Goal: Check status: Check status

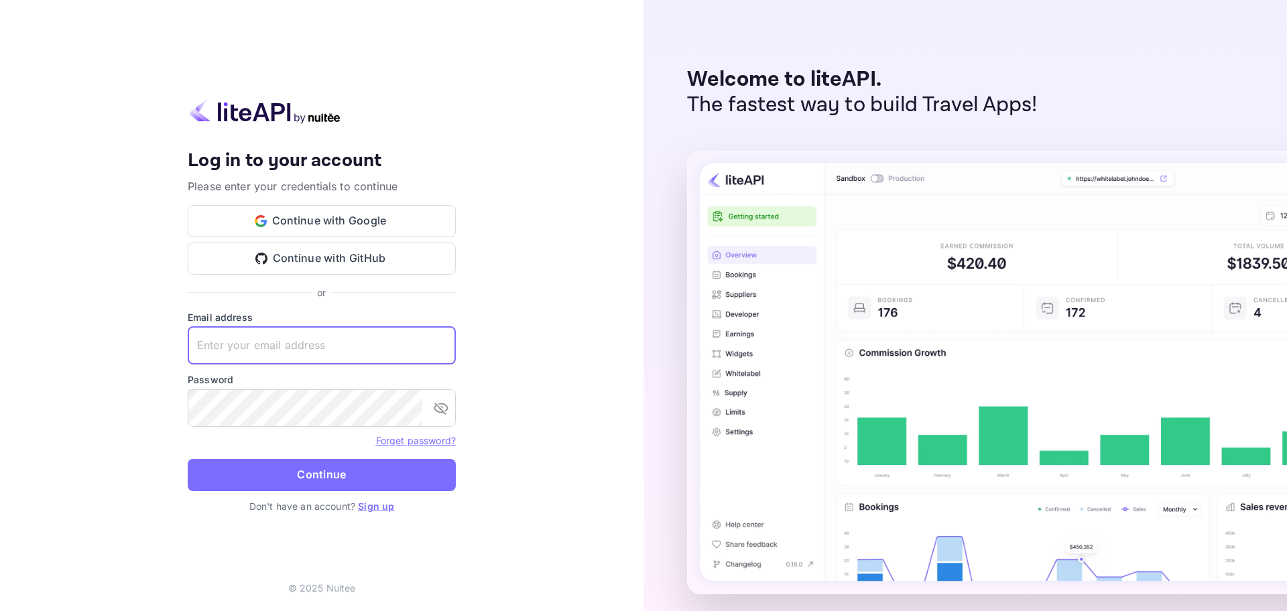
drag, startPoint x: 289, startPoint y: 352, endPoint x: 278, endPoint y: 352, distance: 10.7
click at [289, 352] on input "text" at bounding box center [322, 346] width 268 height 38
paste input "[EMAIL_ADDRESS][DOMAIN_NAME]"
type input "[EMAIL_ADDRESS][DOMAIN_NAME]"
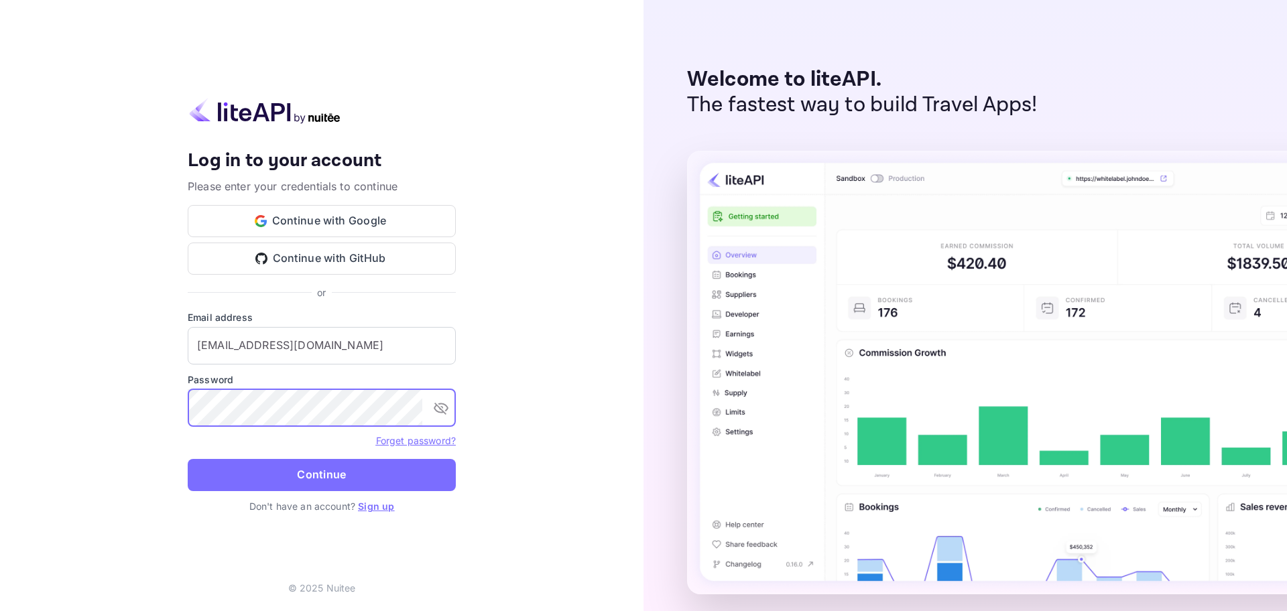
click at [188, 459] on button "Continue" at bounding box center [322, 475] width 268 height 32
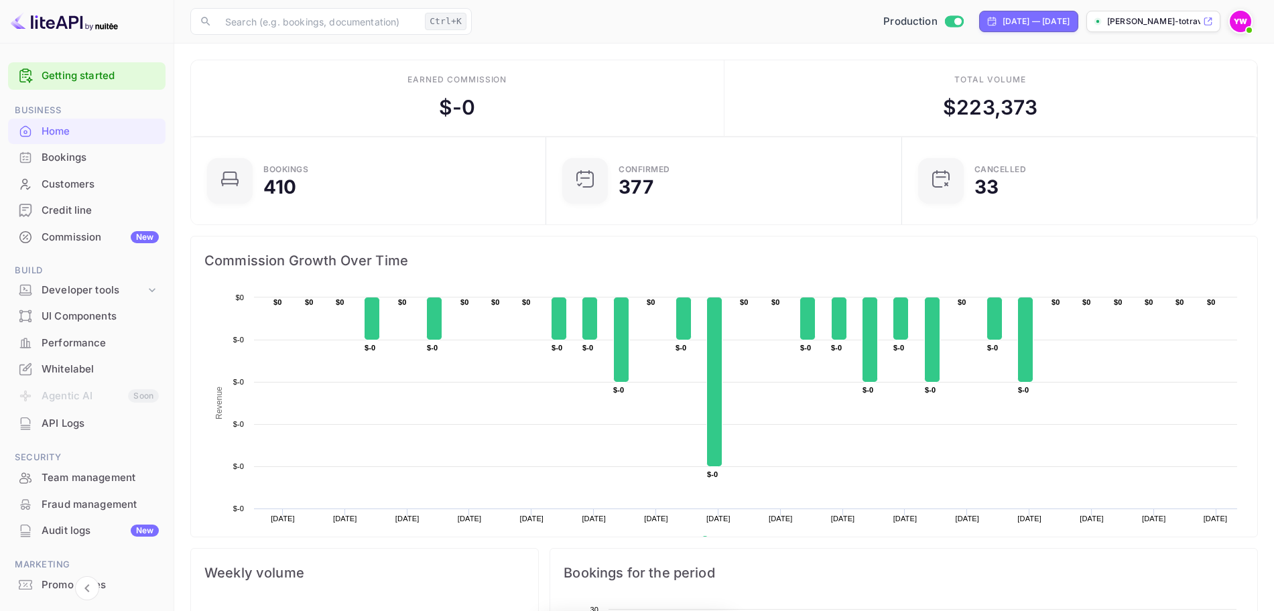
scroll to position [205, 335]
click at [40, 155] on div "Bookings" at bounding box center [86, 158] width 157 height 26
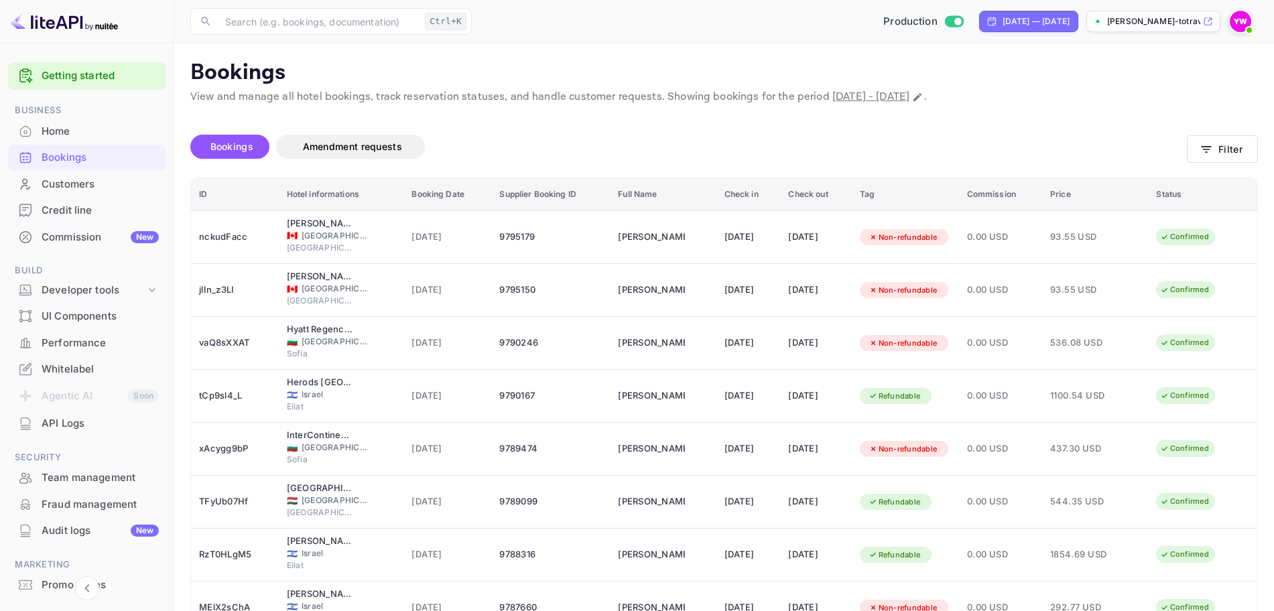
click at [909, 93] on span "[DATE] - [DATE]" at bounding box center [870, 97] width 77 height 14
click at [921, 96] on icon "Change date range" at bounding box center [917, 97] width 8 height 8
select select "8"
select select "2025"
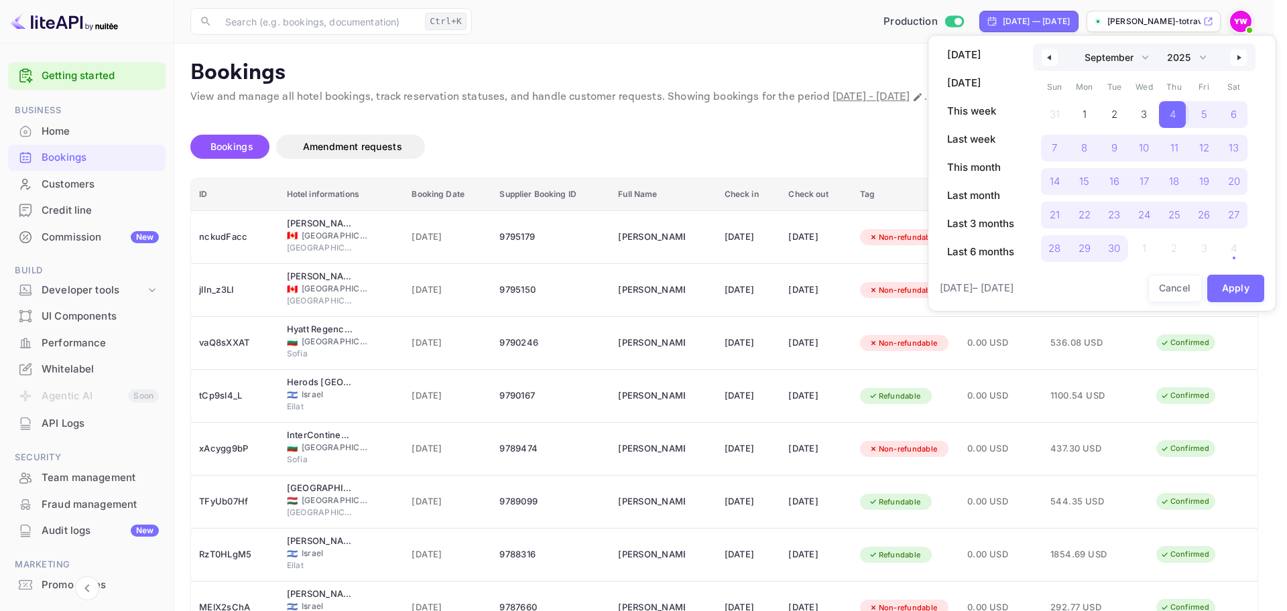
click at [1177, 117] on span "4" at bounding box center [1172, 114] width 27 height 27
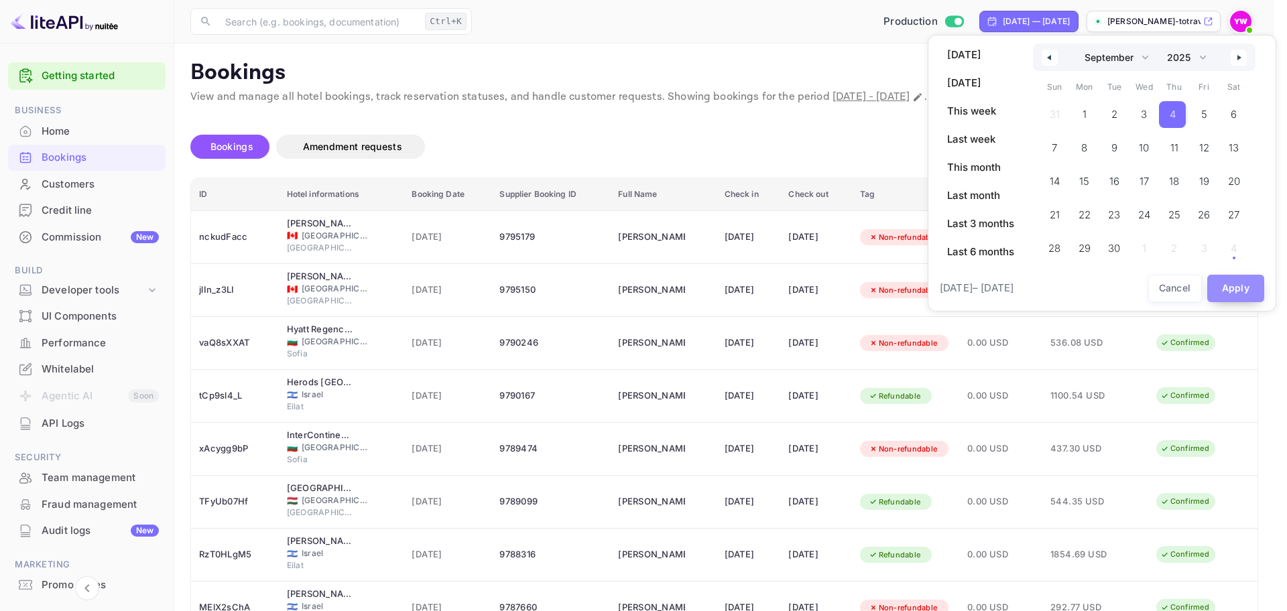
click at [1233, 286] on button "Apply" at bounding box center [1236, 288] width 58 height 27
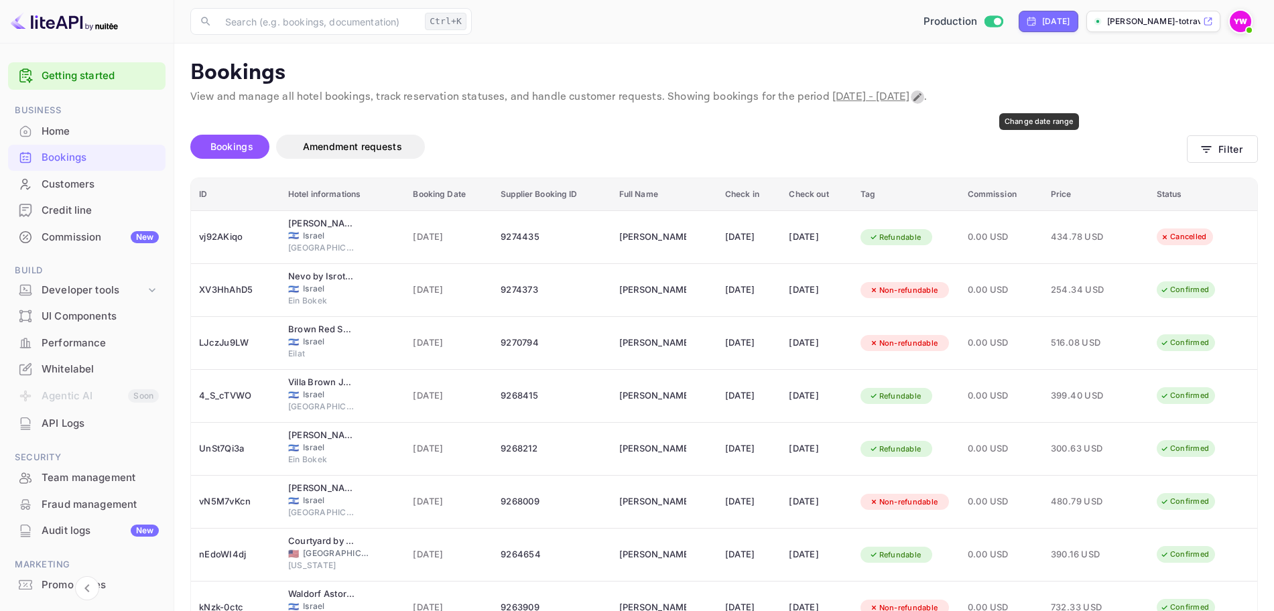
click at [923, 92] on icon "Change date range" at bounding box center [917, 97] width 11 height 11
select select "8"
select select "2025"
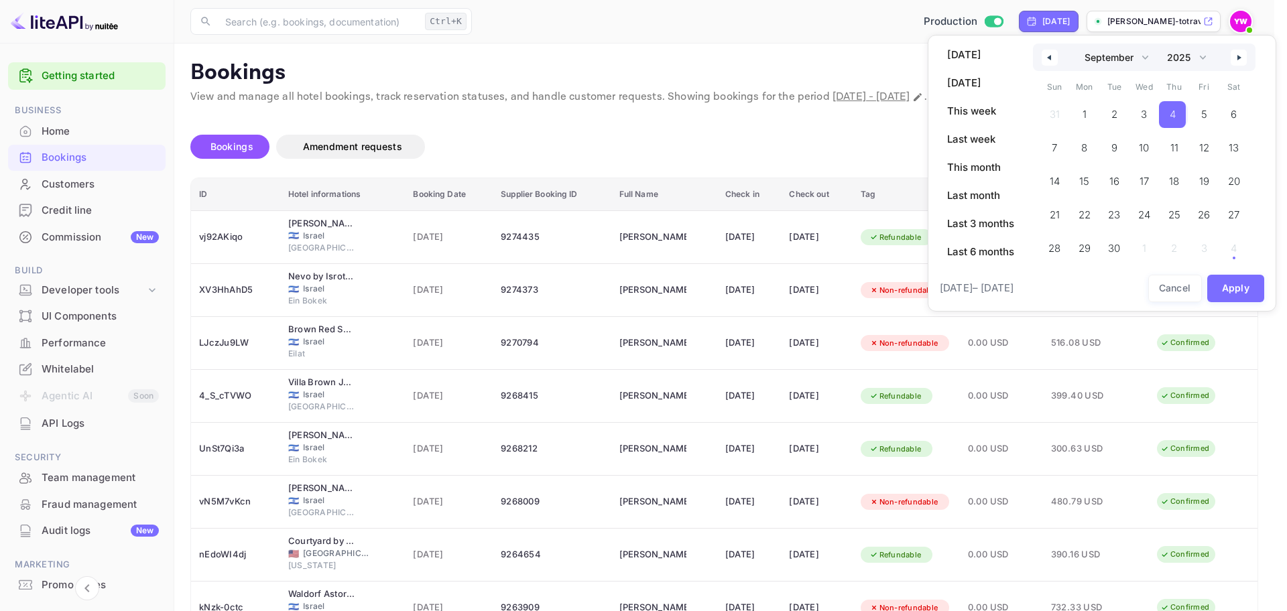
click at [1236, 60] on button "button" at bounding box center [1238, 58] width 16 height 16
select select "9"
click at [1222, 113] on span "4" at bounding box center [1231, 114] width 27 height 27
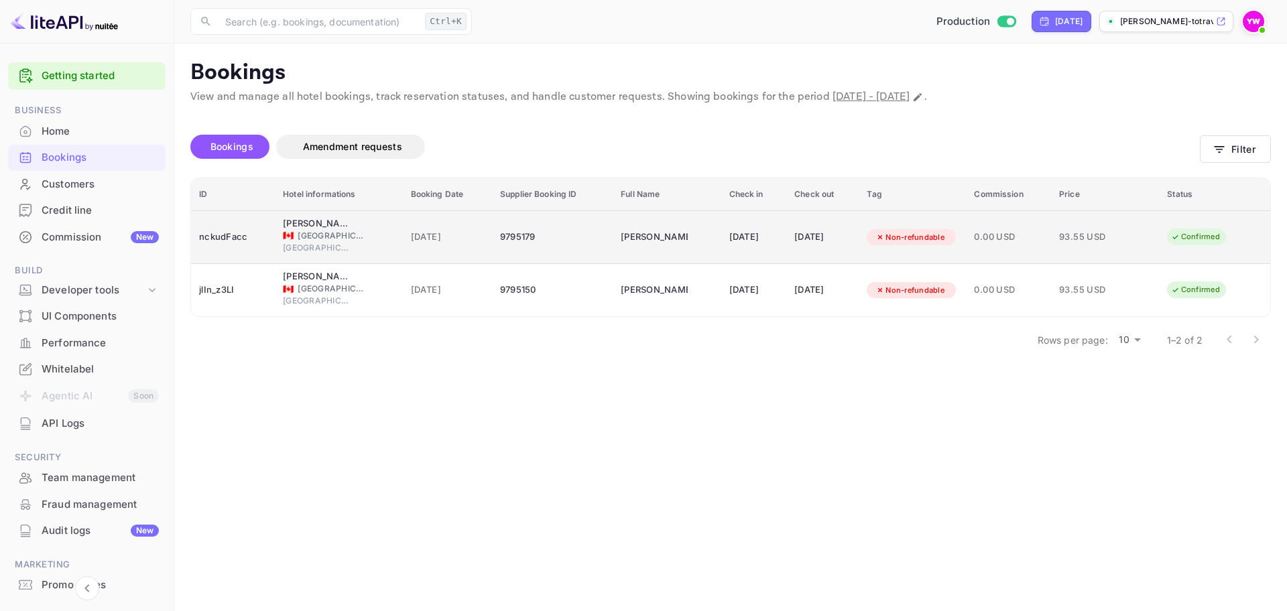
click at [342, 242] on span "[GEOGRAPHIC_DATA]" at bounding box center [316, 248] width 67 height 12
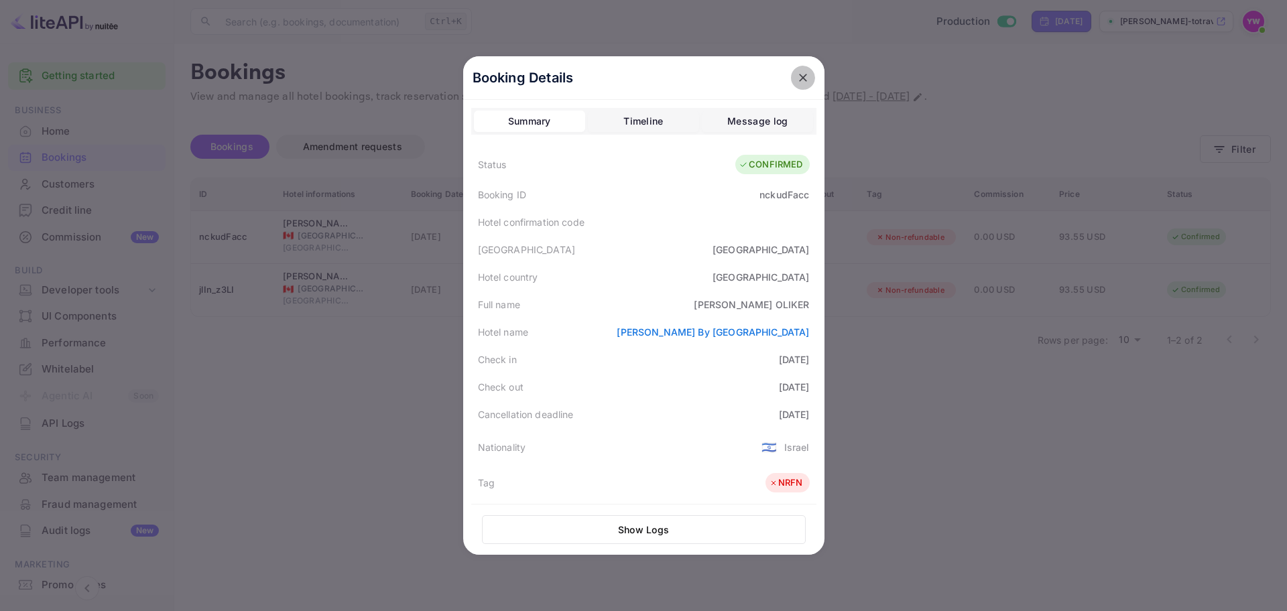
click at [797, 77] on icon "close" at bounding box center [802, 77] width 13 height 13
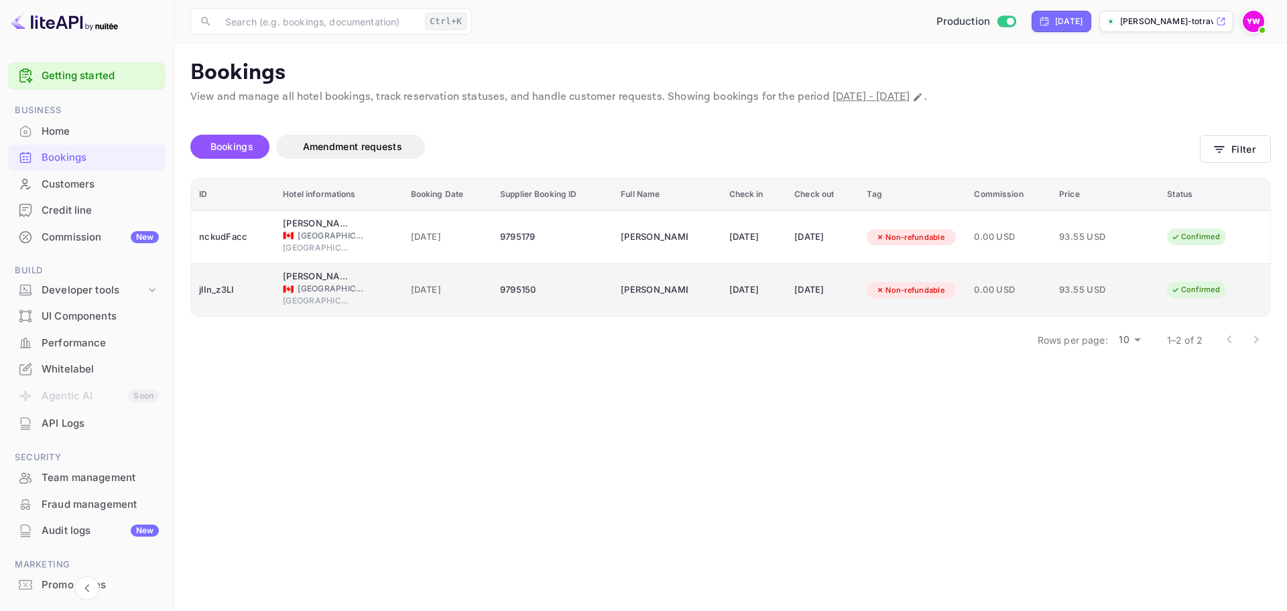
click at [417, 279] on div "[DATE]" at bounding box center [447, 289] width 73 height 21
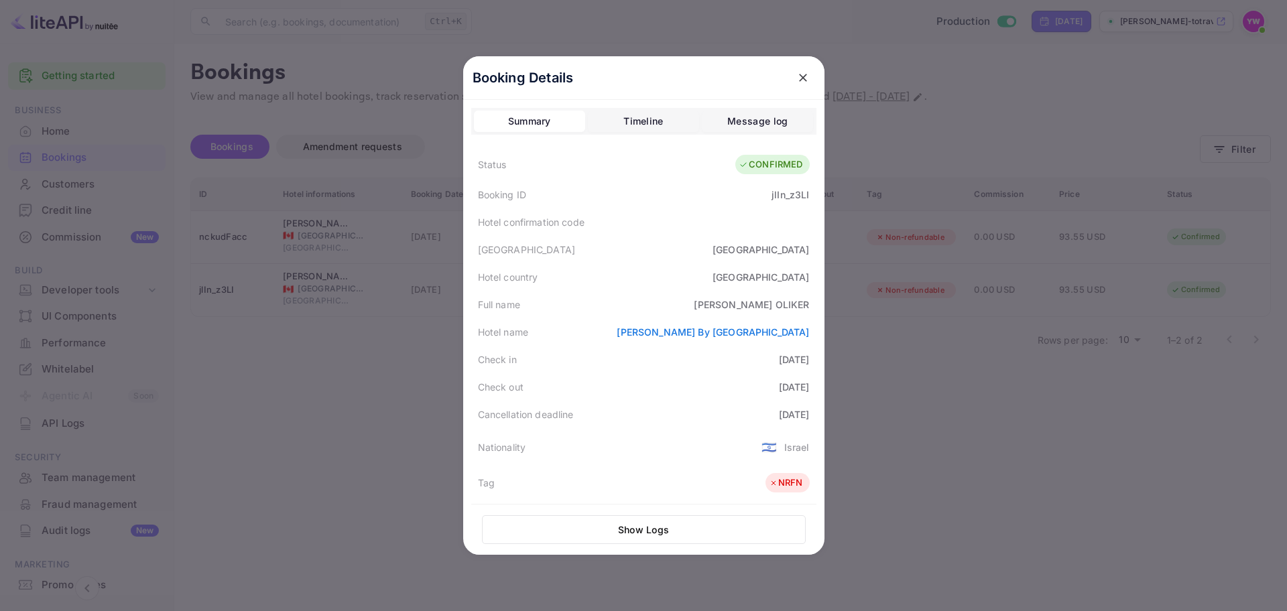
click at [799, 76] on icon "close" at bounding box center [802, 77] width 13 height 13
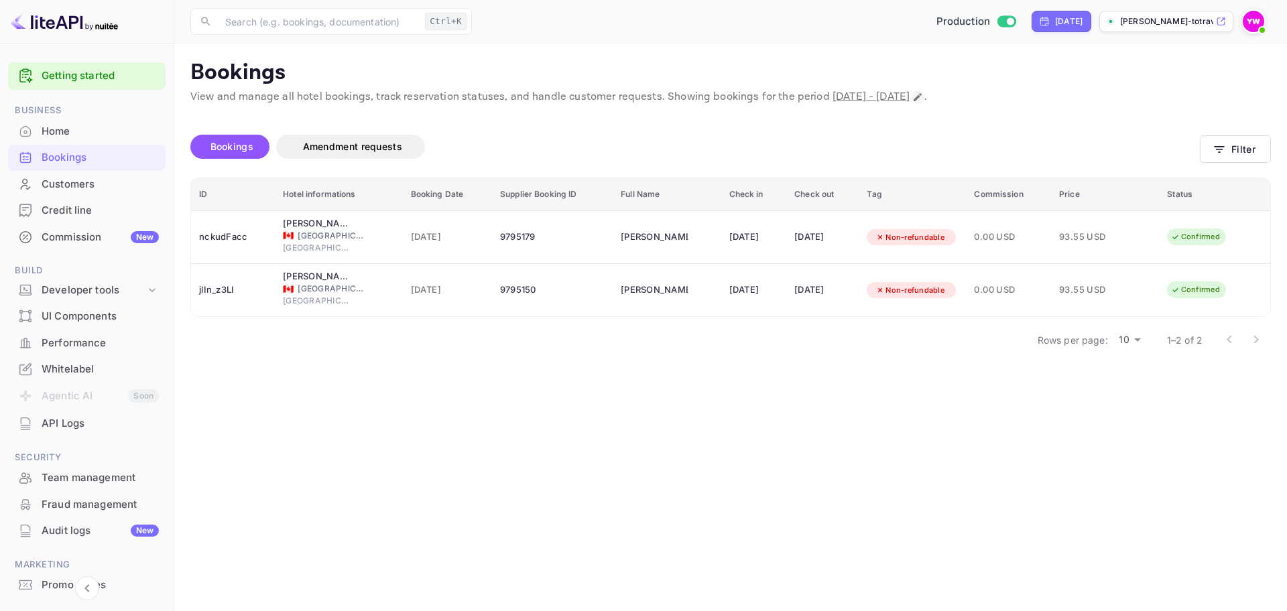
click at [923, 95] on icon "Change date range" at bounding box center [917, 97] width 11 height 11
select select "9"
select select "2025"
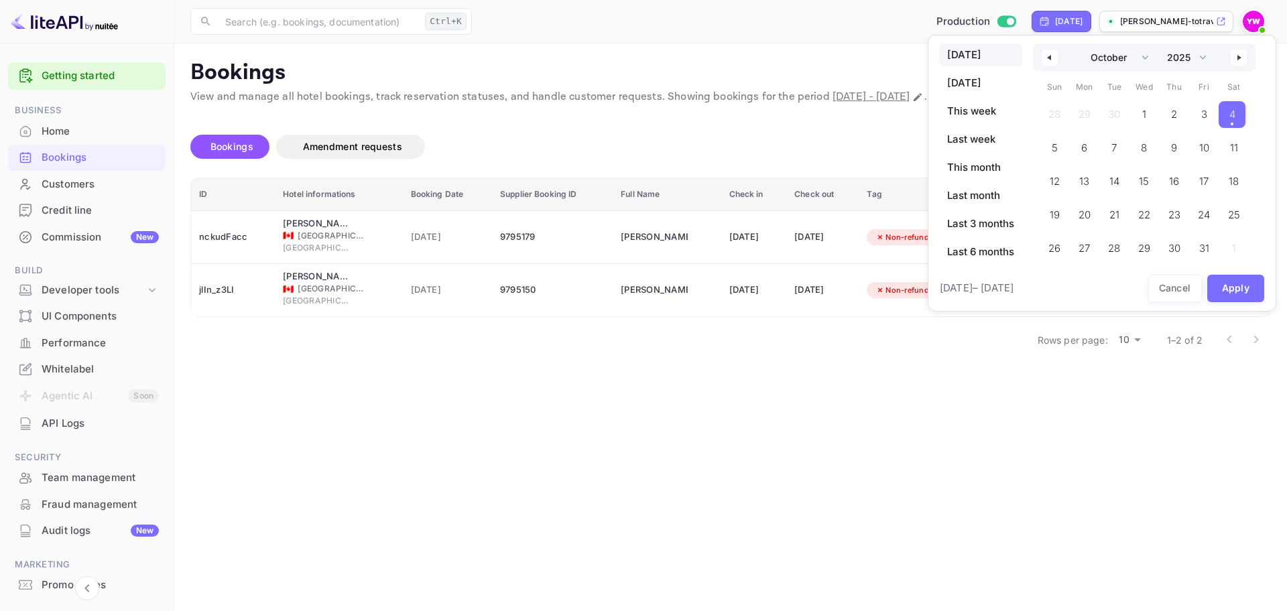
click at [1053, 54] on button "button" at bounding box center [1049, 58] width 16 height 16
select select "8"
click at [1190, 289] on button "Cancel" at bounding box center [1175, 288] width 54 height 27
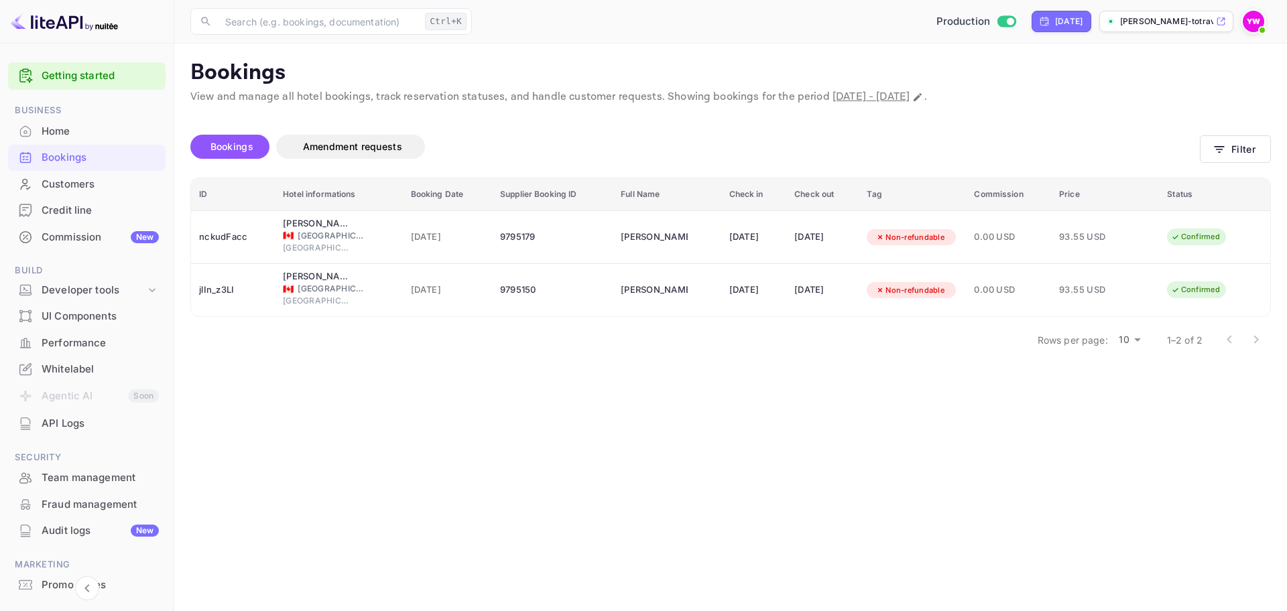
click at [1007, 90] on p "View and manage all hotel bookings, track reservation statuses, and handle cust…" at bounding box center [730, 97] width 1080 height 16
click at [923, 94] on icon "Change date range" at bounding box center [917, 97] width 11 height 11
select select "9"
select select "2025"
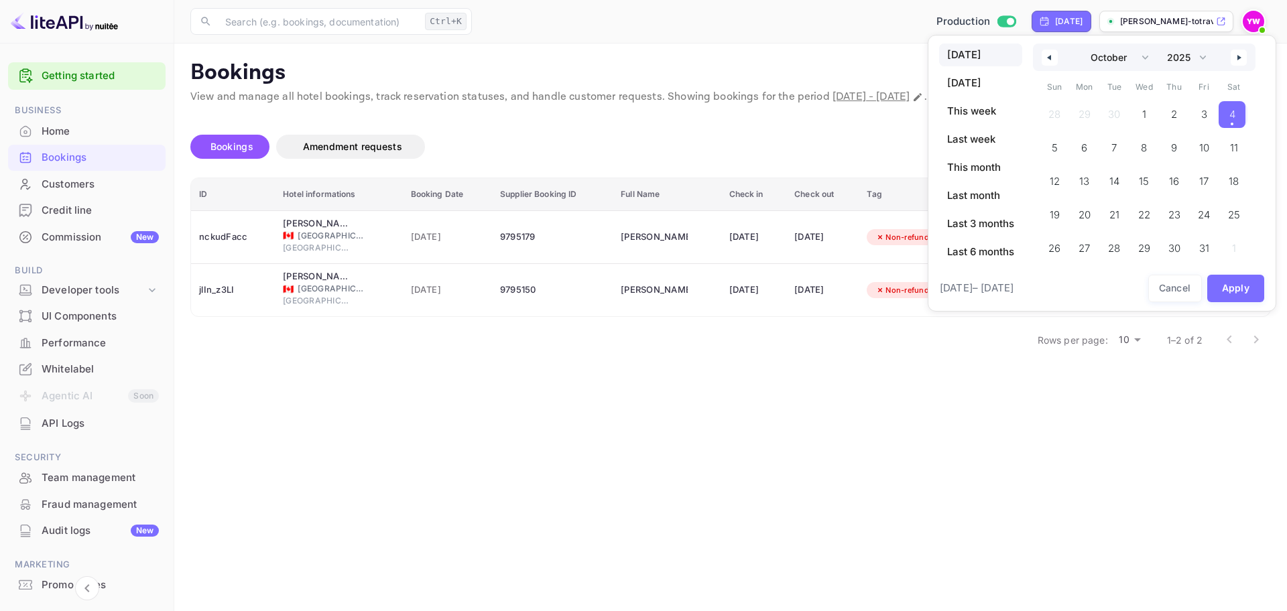
click at [1045, 50] on button "button" at bounding box center [1049, 58] width 16 height 16
click at [1175, 108] on span "4" at bounding box center [1174, 115] width 6 height 24
click at [1239, 64] on button "button" at bounding box center [1238, 58] width 16 height 16
click at [1234, 113] on span "4" at bounding box center [1233, 115] width 6 height 24
select select "8"
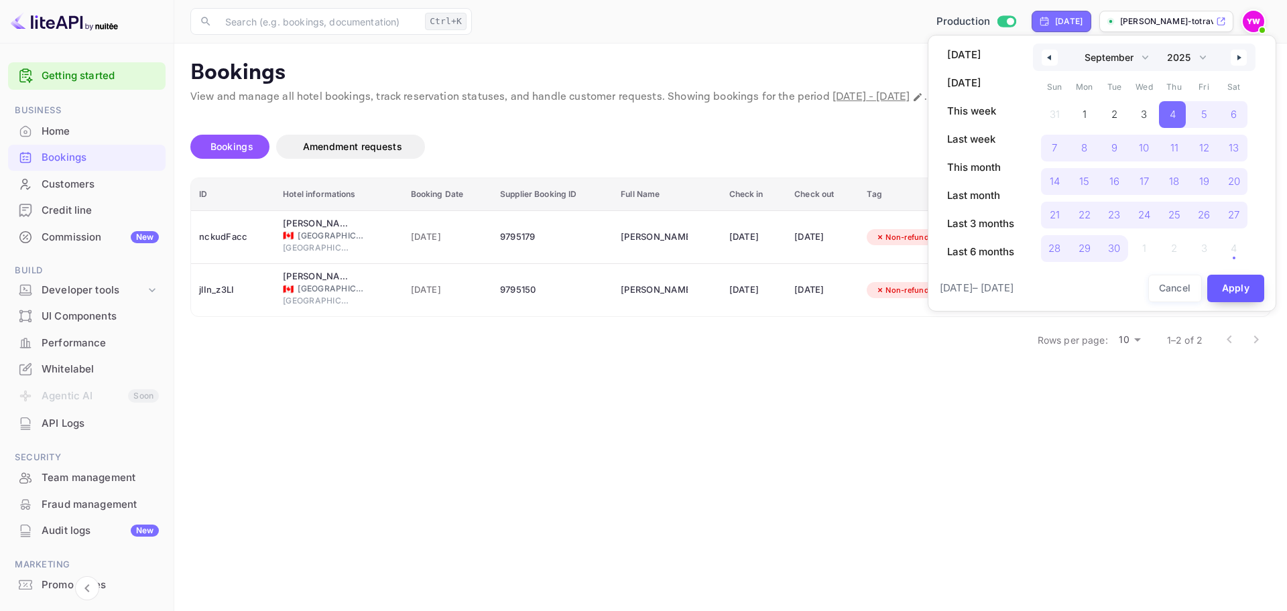
click at [1246, 291] on button "Apply" at bounding box center [1236, 288] width 58 height 27
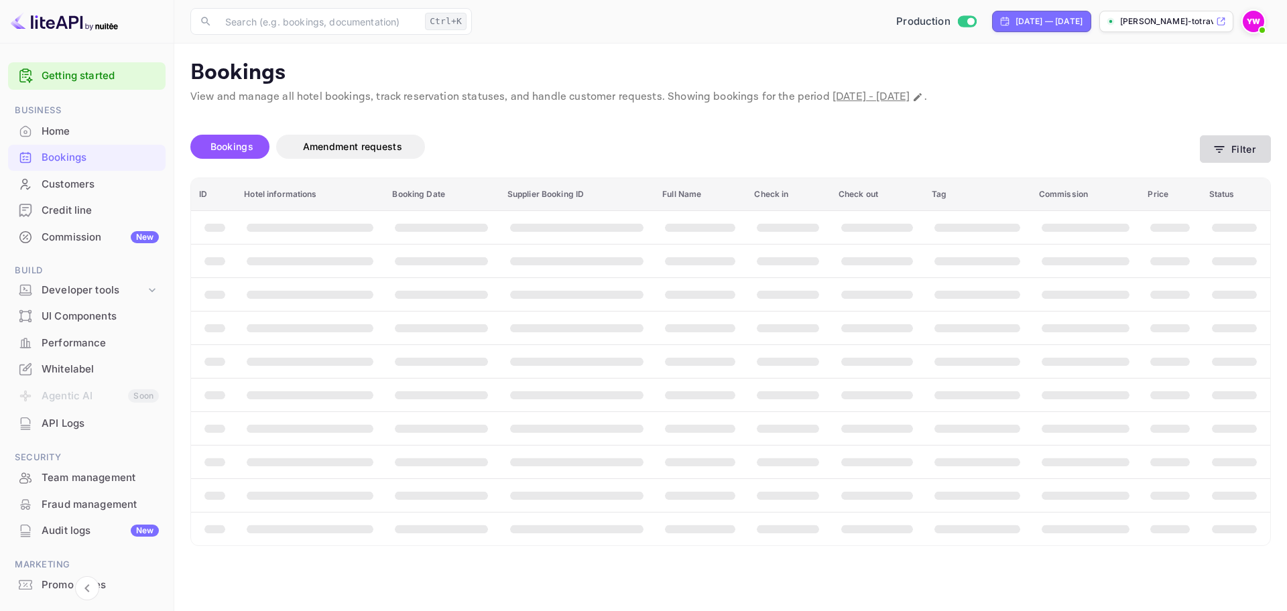
click at [1242, 150] on button "Filter" at bounding box center [1234, 148] width 71 height 27
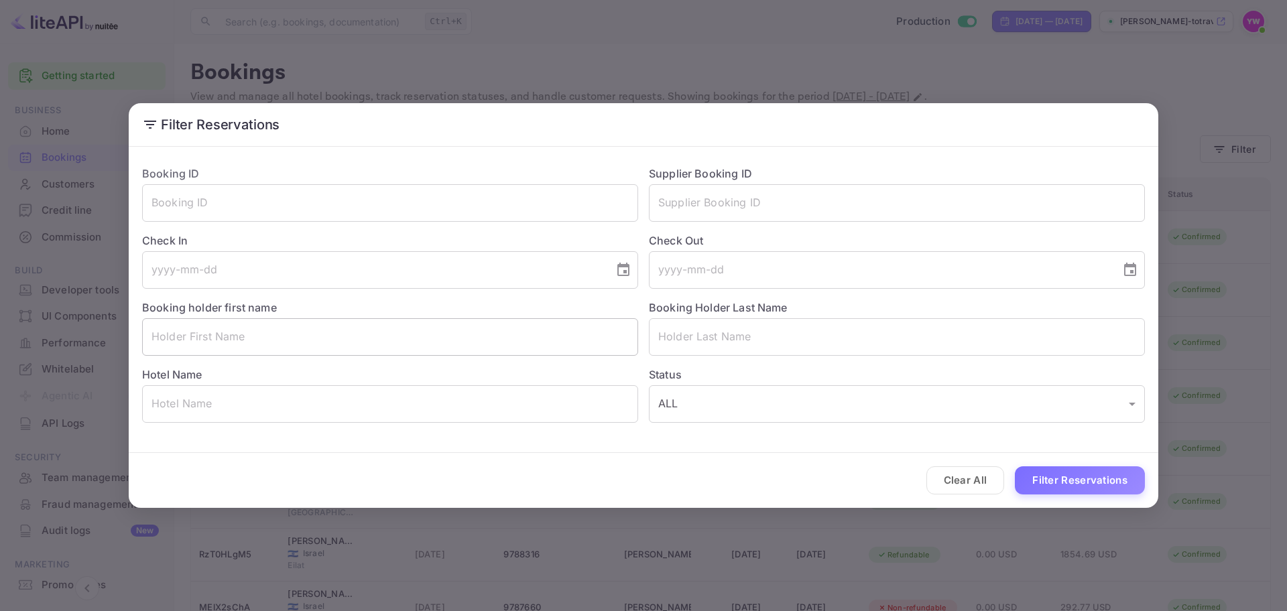
click at [561, 346] on input "text" at bounding box center [390, 337] width 496 height 38
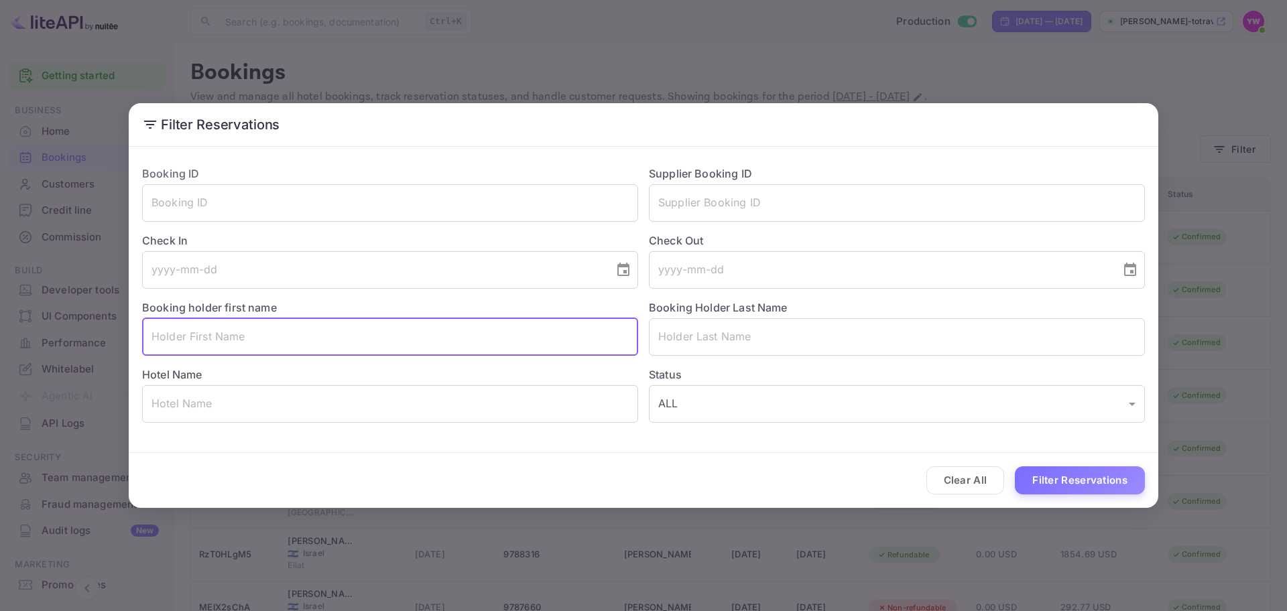
paste input "STRASSMANN OLIKER"
click at [215, 335] on input "STRASSMANN OLIKER" at bounding box center [390, 337] width 496 height 38
type input "OLIKER"
click at [730, 339] on input "text" at bounding box center [897, 337] width 496 height 38
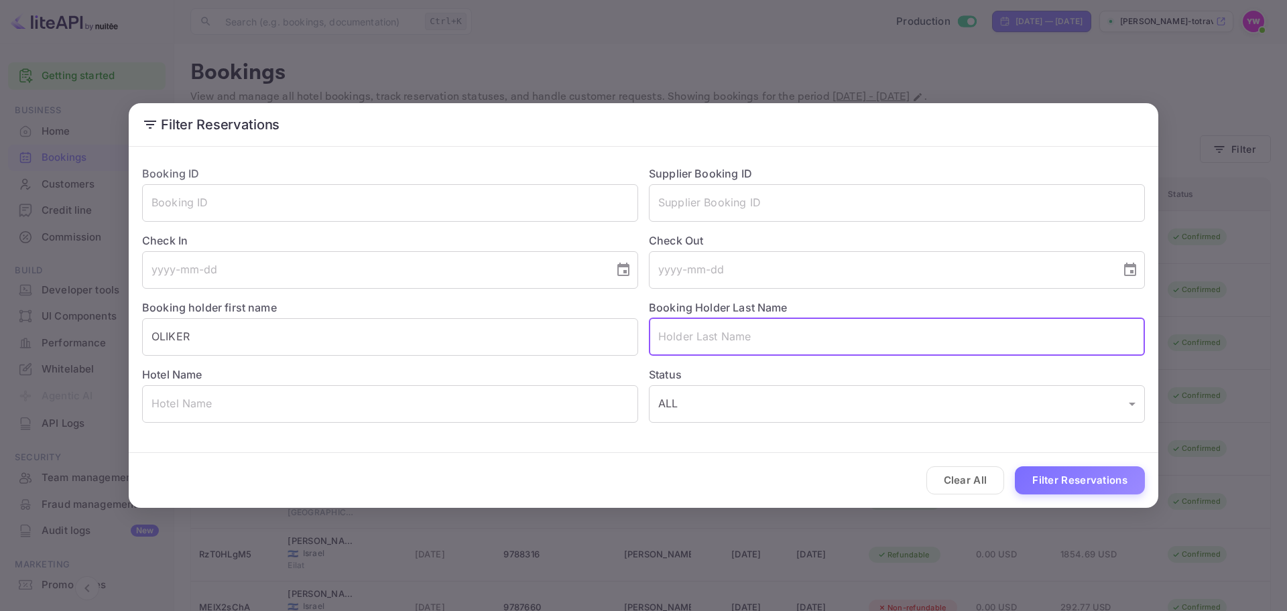
paste input "STRASSMANN OLIKER"
drag, startPoint x: 732, startPoint y: 339, endPoint x: 861, endPoint y: 334, distance: 128.8
click at [861, 334] on input "STRASSMANN OLIKER" at bounding box center [897, 337] width 496 height 38
type input "STRASSMANN"
click at [1081, 478] on button "Filter Reservations" at bounding box center [1080, 480] width 130 height 29
